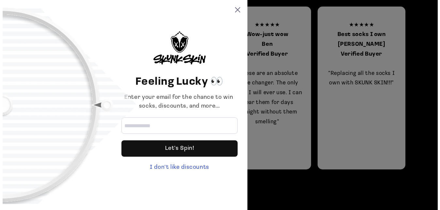
scroll to position [675, 0]
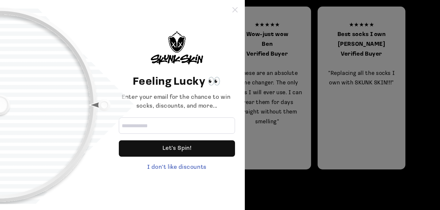
click at [236, 9] on icon at bounding box center [234, 9] width 5 height 5
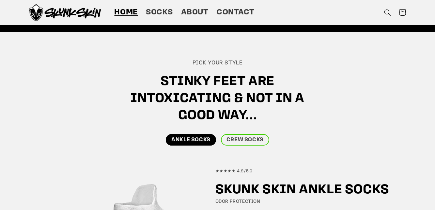
scroll to position [235, 0]
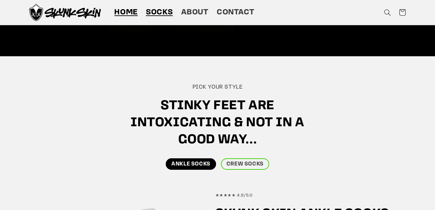
click at [164, 8] on span "Socks" at bounding box center [159, 13] width 27 height 10
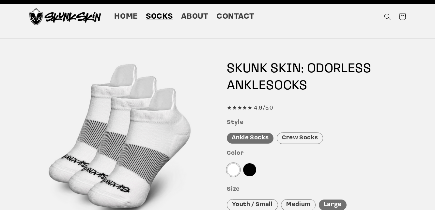
scroll to position [26, 0]
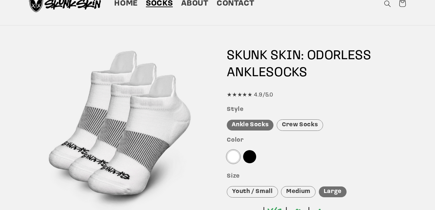
click at [253, 153] on div at bounding box center [249, 156] width 13 height 13
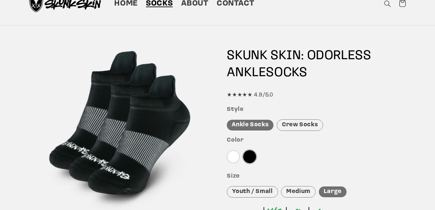
click at [299, 127] on div "Crew Socks" at bounding box center [300, 124] width 46 height 11
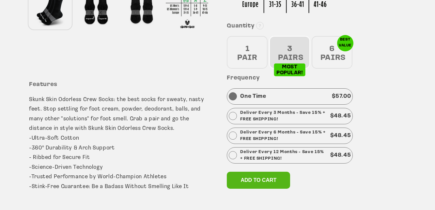
scroll to position [274, 0]
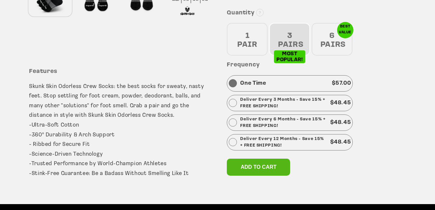
click at [330, 47] on div "6 PAIRS" at bounding box center [332, 39] width 41 height 33
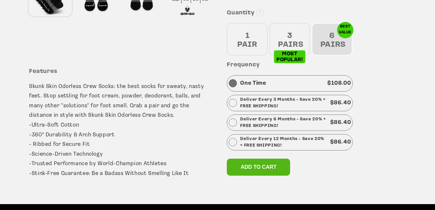
click at [289, 36] on div "3 PAIRS" at bounding box center [289, 39] width 41 height 33
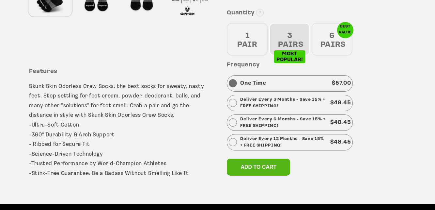
click at [336, 39] on div "6 PAIRS" at bounding box center [332, 39] width 41 height 33
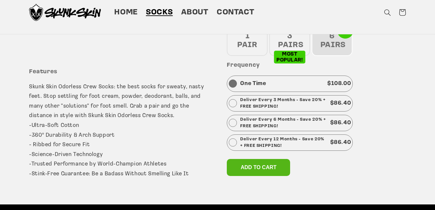
scroll to position [0, 0]
